Goal: Task Accomplishment & Management: Manage account settings

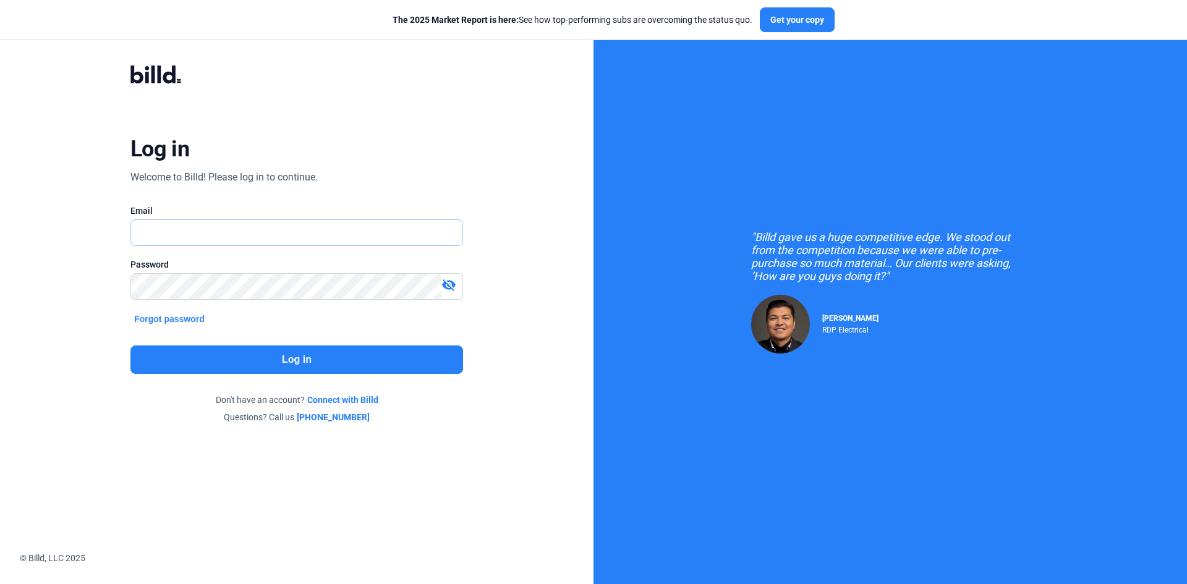
type input "[EMAIL_ADDRESS][DOMAIN_NAME]"
click at [372, 356] on button "Log in" at bounding box center [296, 360] width 333 height 28
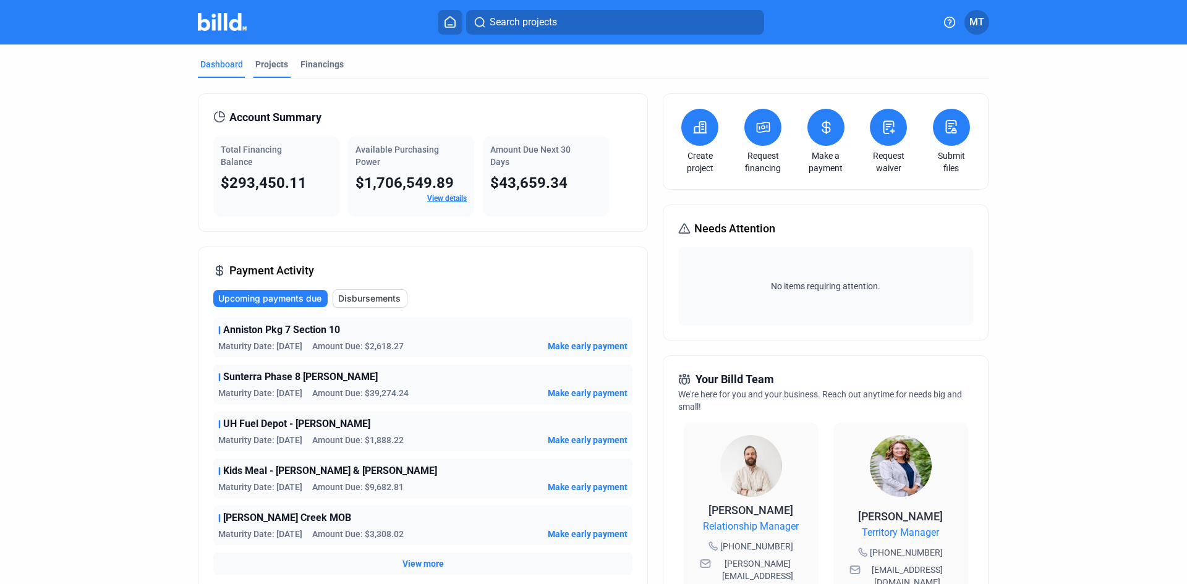
click at [261, 67] on div "Projects" at bounding box center [271, 64] width 33 height 12
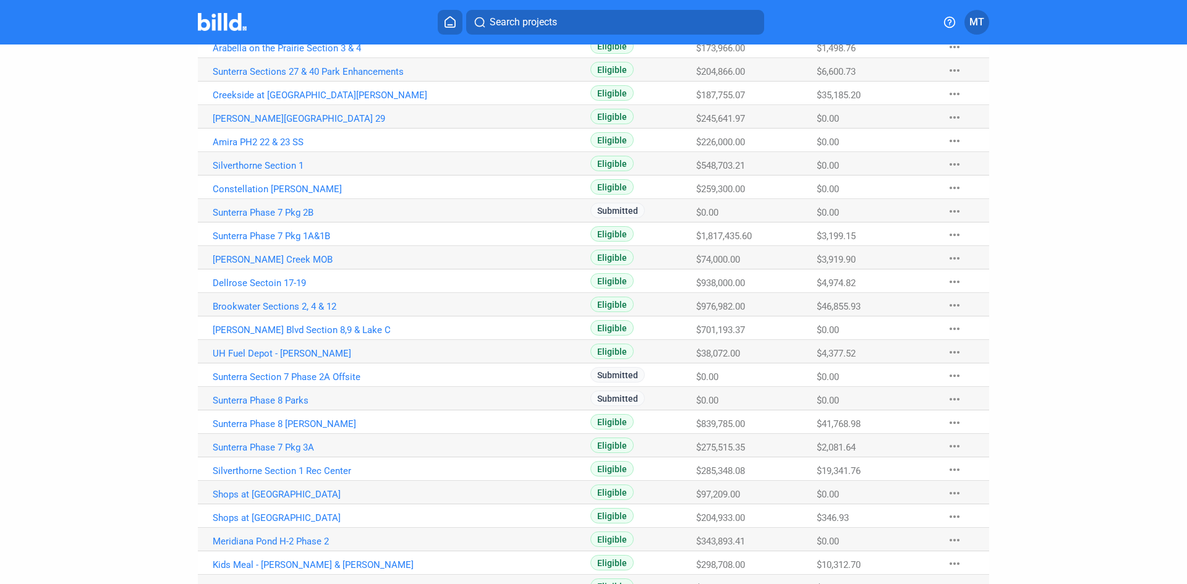
scroll to position [309, 0]
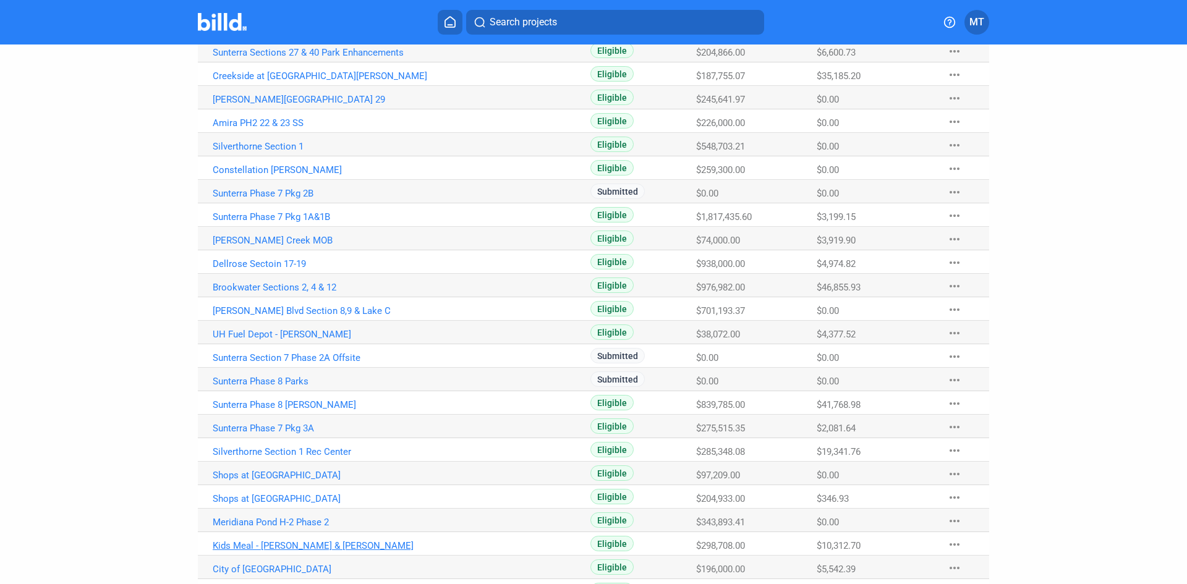
click at [330, 541] on link "Kids Meal - [PERSON_NAME] & [PERSON_NAME]" at bounding box center [350, 545] width 274 height 11
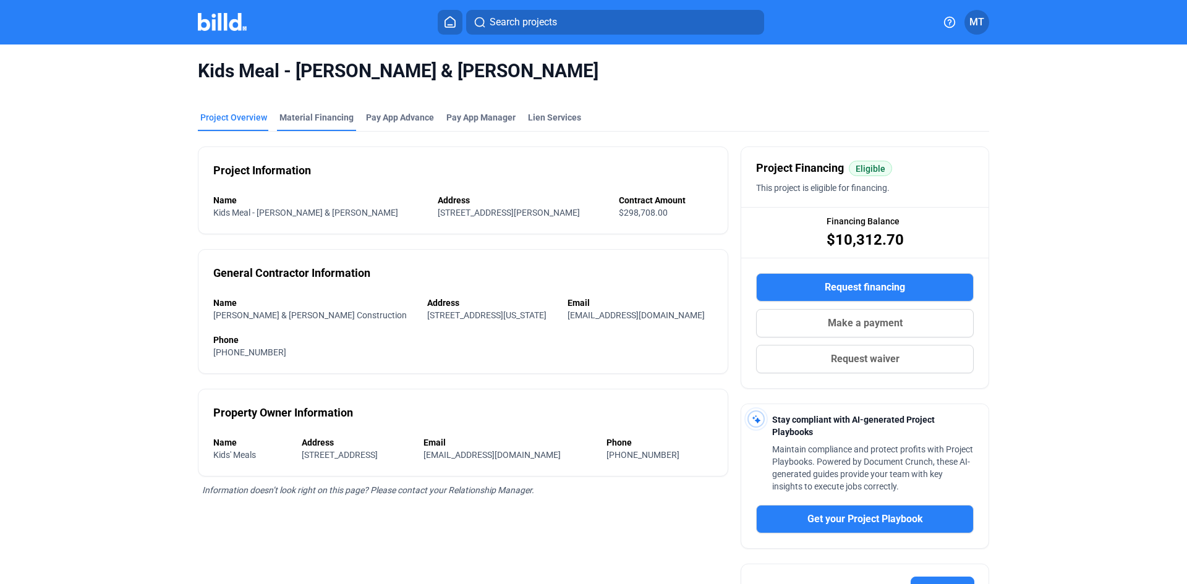
click at [305, 124] on div "Material Financing" at bounding box center [316, 121] width 79 height 20
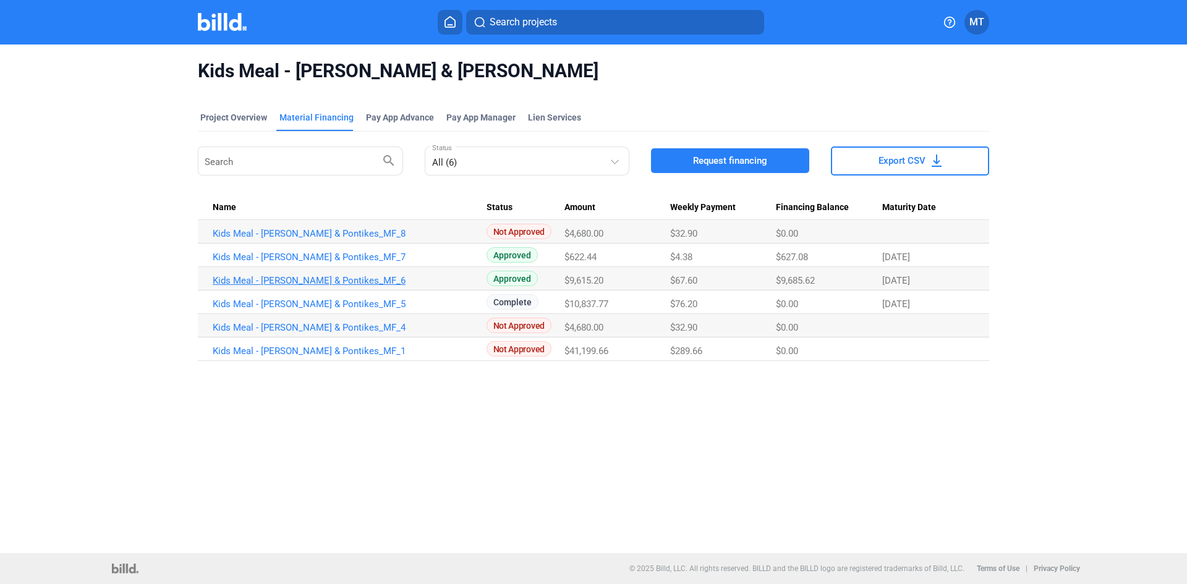
click at [278, 277] on link "Kids Meal - [PERSON_NAME] & Pontikes_MF_6" at bounding box center [350, 280] width 274 height 11
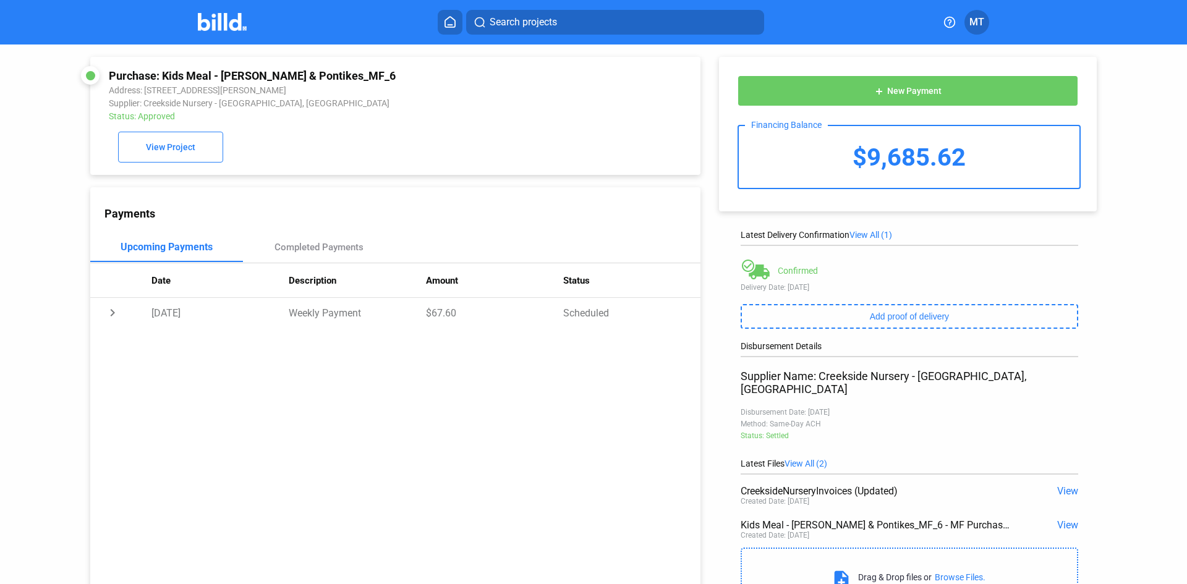
click at [213, 27] on img at bounding box center [222, 22] width 49 height 18
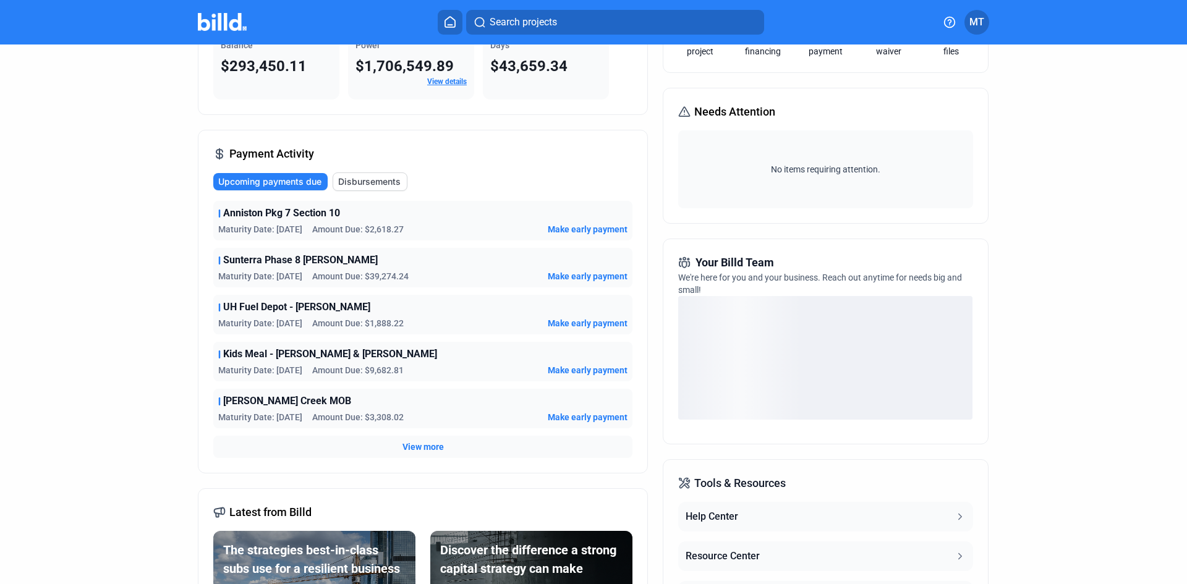
scroll to position [124, 0]
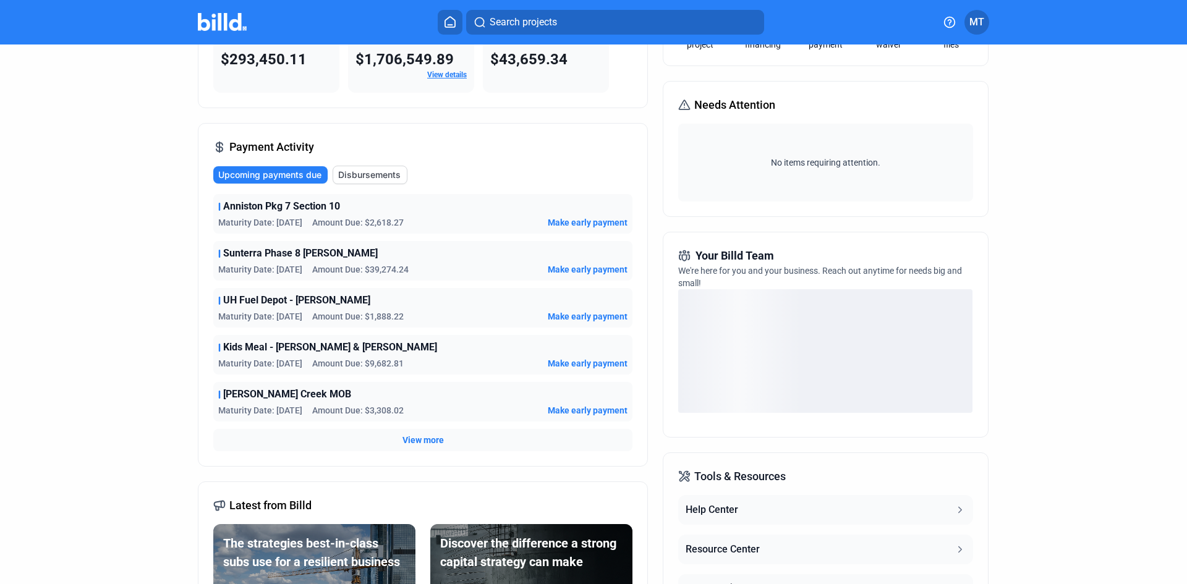
click at [411, 437] on span "View more" at bounding box center [422, 440] width 41 height 12
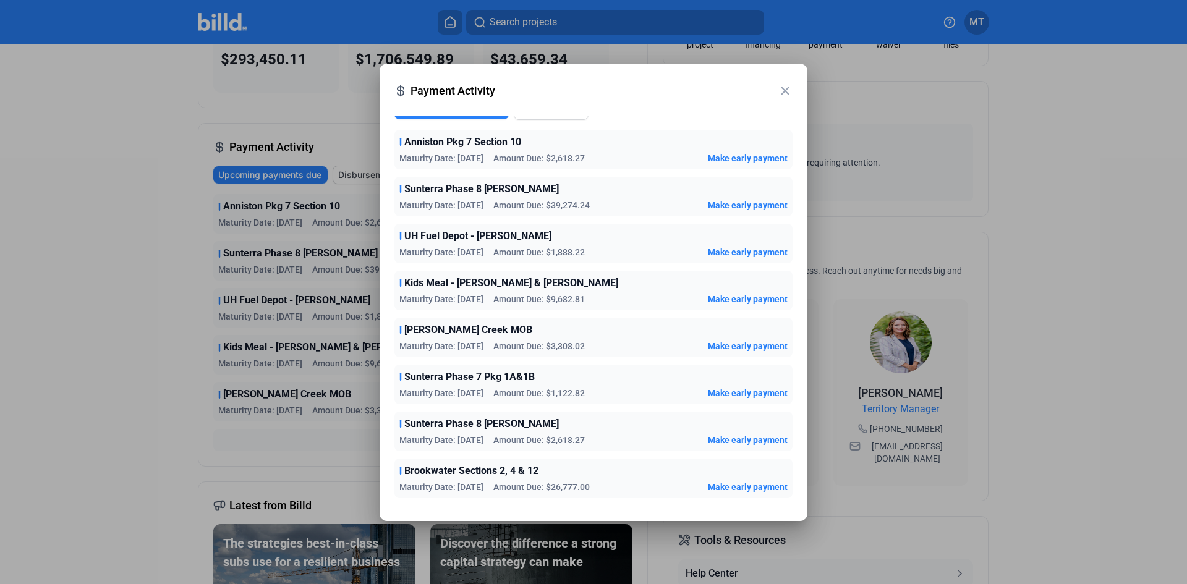
scroll to position [0, 0]
